Goal: Information Seeking & Learning: Learn about a topic

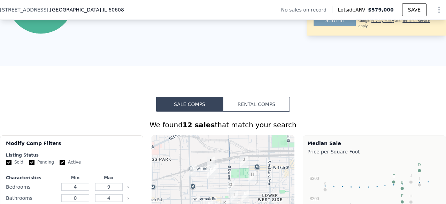
scroll to position [514, 0]
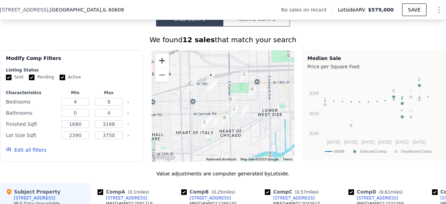
click at [161, 65] on button "Zoom in" at bounding box center [162, 61] width 14 height 14
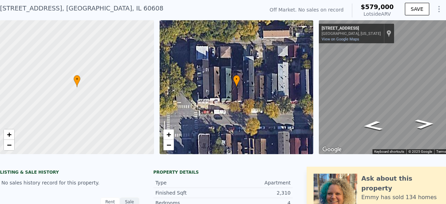
scroll to position [2, 0]
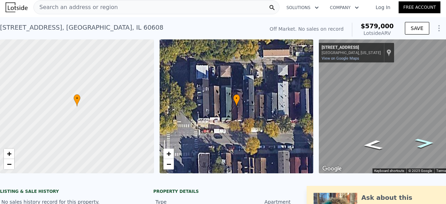
click at [421, 141] on icon "Go East, W 18th St" at bounding box center [425, 143] width 36 height 14
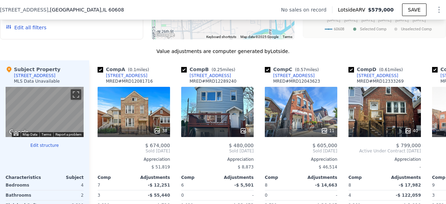
scroll to position [705, 0]
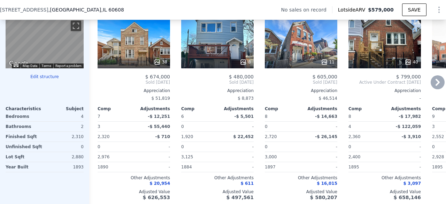
click at [137, 66] on div "38" at bounding box center [134, 62] width 67 height 7
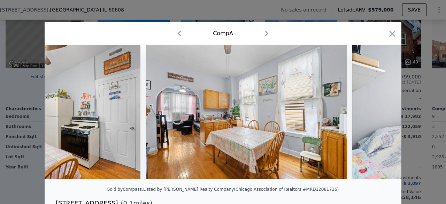
scroll to position [0, 1155]
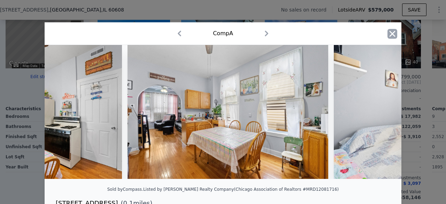
click at [391, 31] on icon "button" at bounding box center [393, 34] width 10 height 10
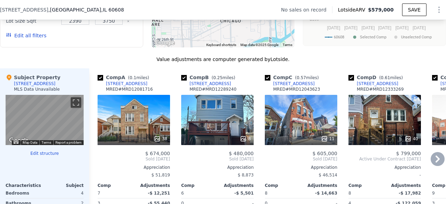
scroll to position [636, 0]
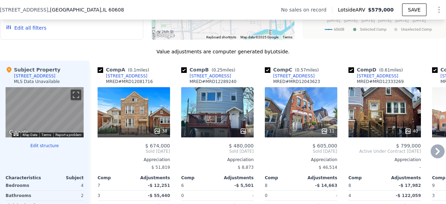
click at [216, 117] on div "8" at bounding box center [217, 112] width 73 height 50
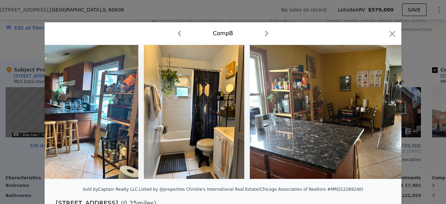
scroll to position [0, 720]
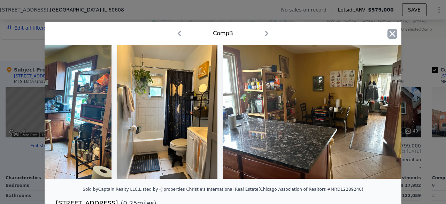
click at [390, 33] on icon "button" at bounding box center [393, 34] width 6 height 6
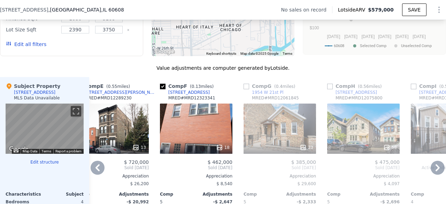
scroll to position [620, 0]
click at [196, 132] on div "18" at bounding box center [196, 128] width 73 height 50
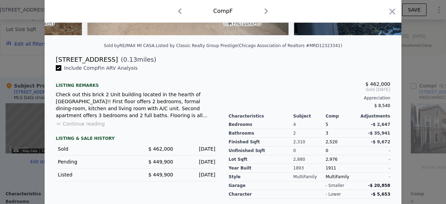
scroll to position [144, 0]
click at [93, 127] on button "Continue reading" at bounding box center [80, 123] width 49 height 7
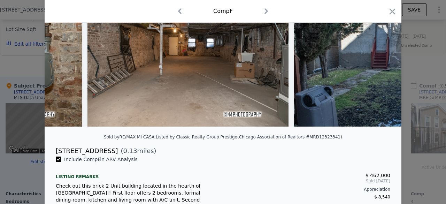
scroll to position [0, 0]
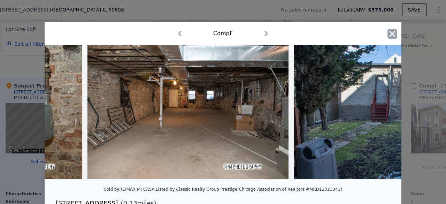
click at [390, 32] on icon "button" at bounding box center [393, 34] width 6 height 6
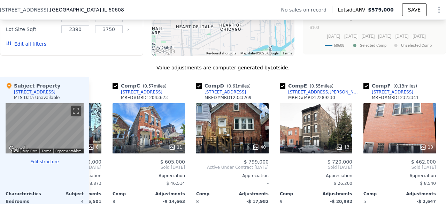
scroll to position [0, 152]
